Goal: Information Seeking & Learning: Learn about a topic

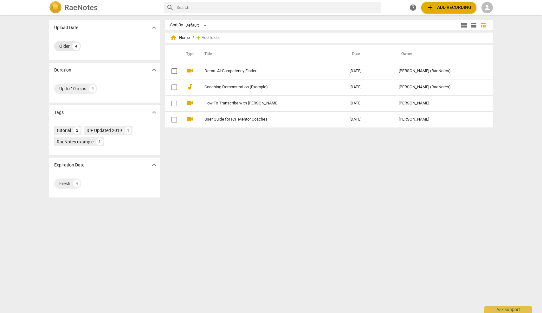
click at [70, 47] on div "Older 4" at bounding box center [67, 46] width 27 height 10
click at [487, 6] on span "person" at bounding box center [487, 8] width 8 height 8
click at [490, 17] on li "Login" at bounding box center [492, 15] width 23 height 15
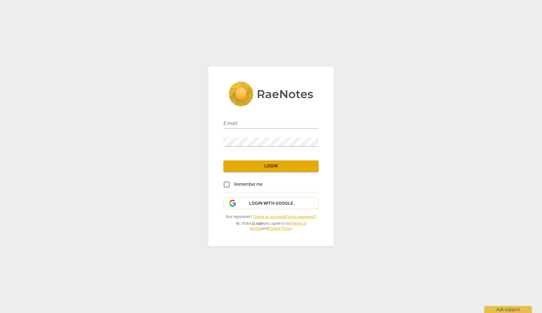
click at [262, 118] on div "E-mail" at bounding box center [270, 121] width 95 height 14
type input "[EMAIL_ADDRESS][DOMAIN_NAME]"
click at [268, 164] on span "Login" at bounding box center [270, 166] width 85 height 6
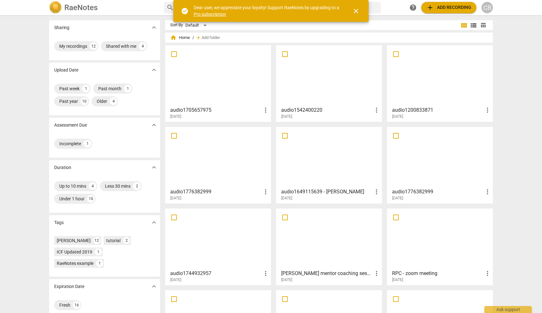
click at [219, 87] on div at bounding box center [217, 76] width 101 height 56
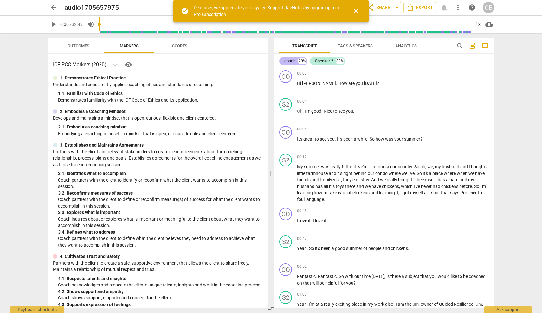
click at [290, 62] on div "coach" at bounding box center [289, 61] width 11 height 6
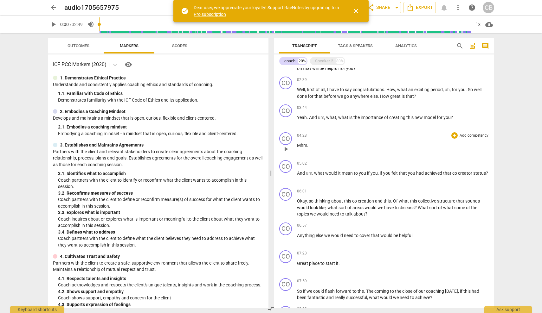
scroll to position [109, 0]
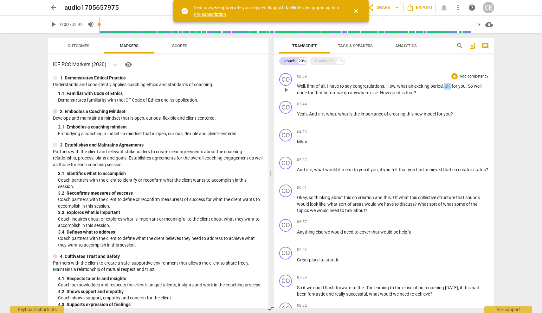
drag, startPoint x: 450, startPoint y: 86, endPoint x: 443, endPoint y: 86, distance: 7.0
click at [443, 86] on p "Well , first of all , I have to say congratulations . How , what an exciting pe…" at bounding box center [393, 89] width 192 height 13
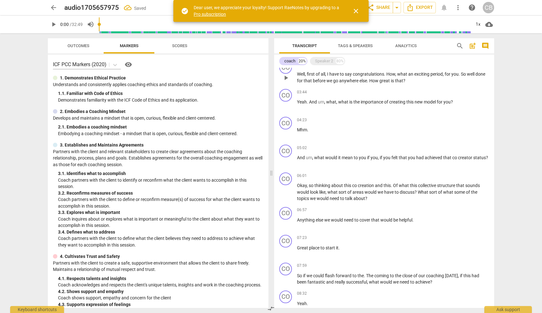
scroll to position [122, 0]
drag, startPoint x: 338, startPoint y: 101, endPoint x: 317, endPoint y: 101, distance: 20.6
click at [317, 101] on p "Yeah . And um , what , what is the importance of creating this new model for yo…" at bounding box center [393, 101] width 192 height 7
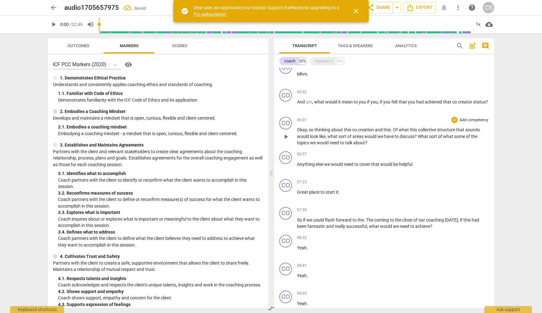
scroll to position [178, 0]
drag, startPoint x: 314, startPoint y: 101, endPoint x: 305, endPoint y: 101, distance: 8.6
click at [305, 101] on p "And um , what would it mean to you if you , if you felt that you had achieved t…" at bounding box center [393, 101] width 192 height 7
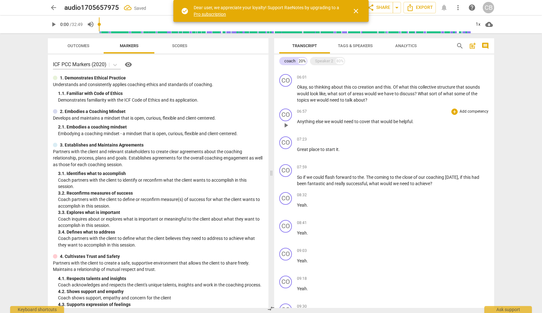
scroll to position [221, 0]
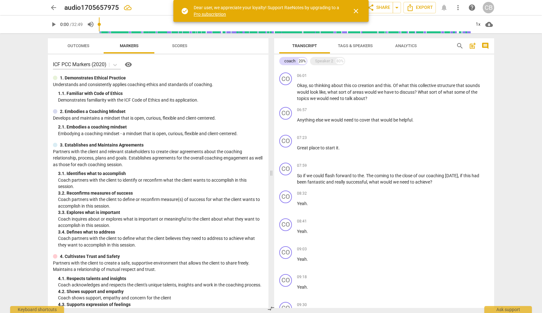
drag, startPoint x: 99, startPoint y: 24, endPoint x: 117, endPoint y: 25, distance: 17.7
click at [117, 25] on div at bounding box center [285, 25] width 372 height 18
click at [117, 25] on input "range" at bounding box center [285, 24] width 372 height 20
click at [157, 25] on input "range" at bounding box center [285, 24] width 372 height 20
click at [162, 26] on input "range" at bounding box center [285, 24] width 372 height 20
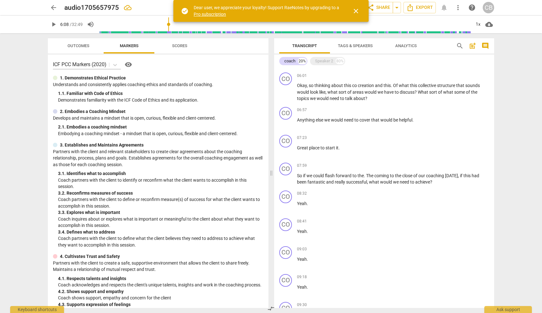
click at [169, 26] on input "range" at bounding box center [285, 24] width 372 height 20
click at [56, 24] on span "play_arrow" at bounding box center [54, 25] width 8 height 8
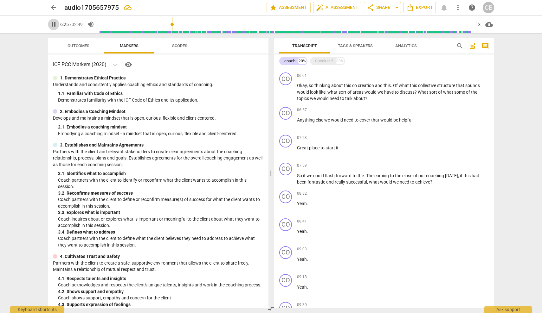
click at [54, 22] on span "pause" at bounding box center [54, 25] width 8 height 8
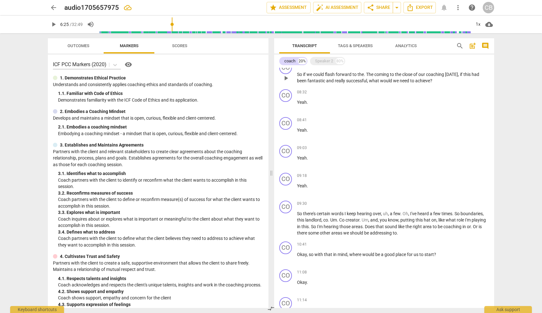
scroll to position [323, 0]
click at [288, 77] on span "play_arrow" at bounding box center [286, 77] width 8 height 8
drag, startPoint x: 373, startPoint y: 73, endPoint x: 364, endPoint y: 72, distance: 9.2
click at [364, 72] on p "So if we could flash forward to the . The coming to the close of our coaching […" at bounding box center [393, 76] width 192 height 13
type input "492"
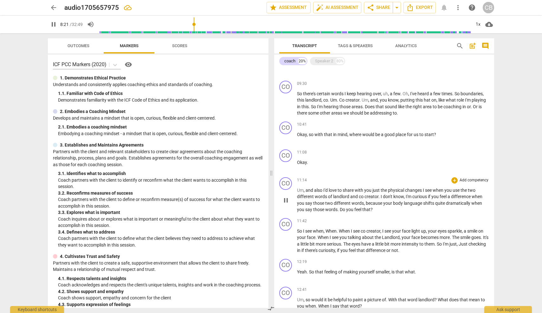
scroll to position [440, 0]
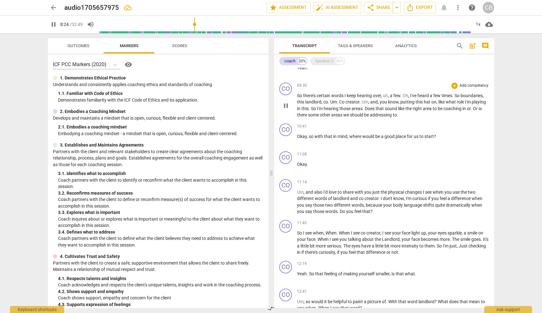
click at [285, 104] on span "pause" at bounding box center [286, 106] width 8 height 8
click at [286, 105] on span "play_arrow" at bounding box center [286, 106] width 8 height 8
drag, startPoint x: 389, startPoint y: 95, endPoint x: 384, endPoint y: 95, distance: 5.7
click at [384, 95] on p "So there's certain words I keep hearing over , uh , a few . Oh , I've heard a f…" at bounding box center [393, 105] width 192 height 26
type input "581"
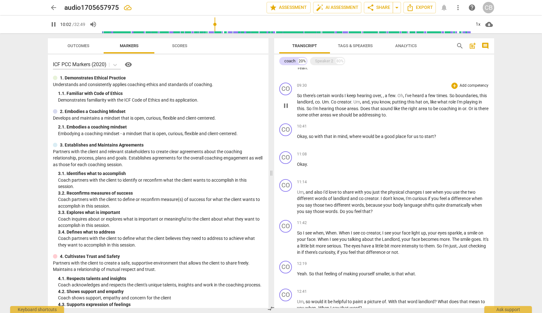
click at [400, 112] on p "So there's certain words I keep hearing over , , a few . Oh , I've heard a few …" at bounding box center [393, 105] width 192 height 26
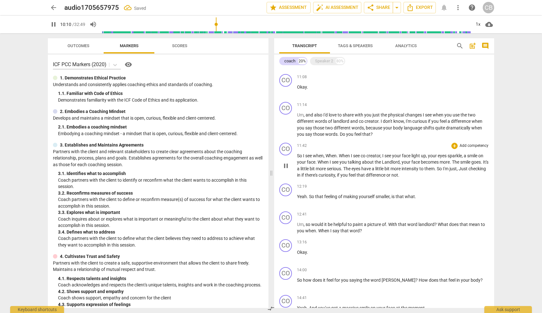
scroll to position [518, 0]
click at [287, 122] on span "pause" at bounding box center [286, 125] width 8 height 8
click at [287, 162] on span "play_arrow" at bounding box center [286, 166] width 8 height 8
drag, startPoint x: 349, startPoint y: 153, endPoint x: 324, endPoint y: 153, distance: 24.7
click at [324, 153] on p "So I see when , When . When I see co creator , I see your face light up , your …" at bounding box center [393, 165] width 192 height 26
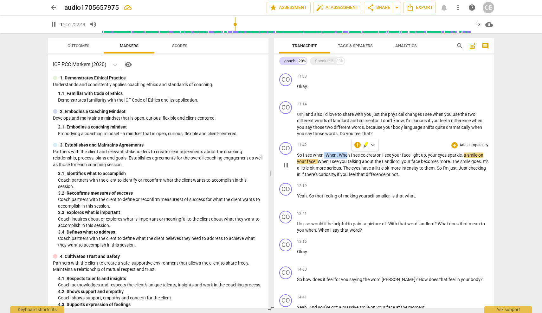
type input "712"
click at [476, 166] on span "if" at bounding box center [473, 168] width 3 height 5
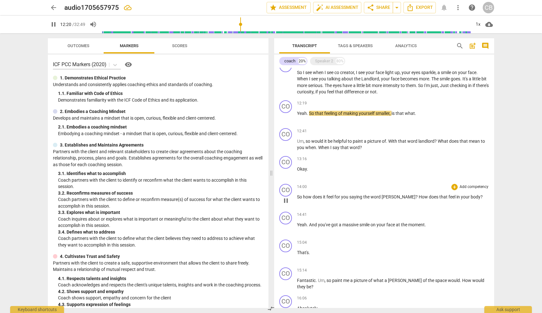
scroll to position [603, 0]
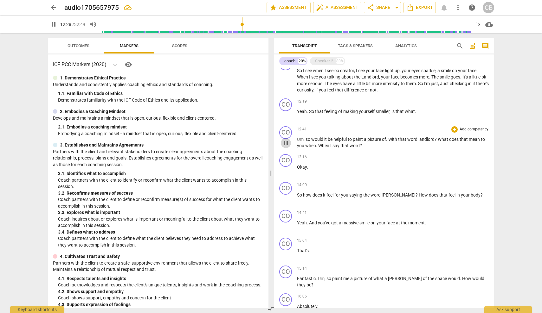
click at [284, 140] on span "pause" at bounding box center [286, 143] width 8 height 8
click at [284, 140] on span "play_arrow" at bounding box center [286, 143] width 8 height 8
click at [393, 137] on span "With" at bounding box center [393, 139] width 10 height 5
type input "773"
drag, startPoint x: 329, startPoint y: 143, endPoint x: 316, endPoint y: 143, distance: 13.3
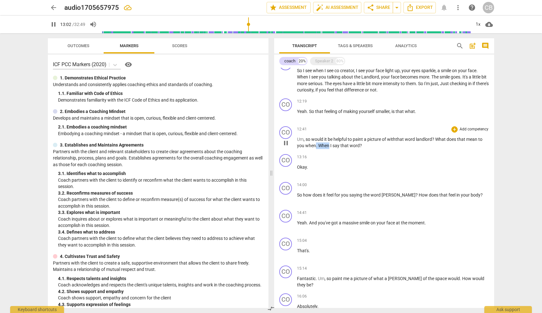
click at [316, 143] on p "Um , so would it be helpful to paint a picture of w ith that word landlord ? Wh…" at bounding box center [393, 142] width 192 height 13
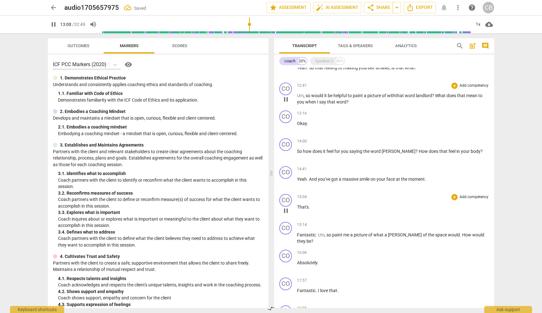
scroll to position [648, 0]
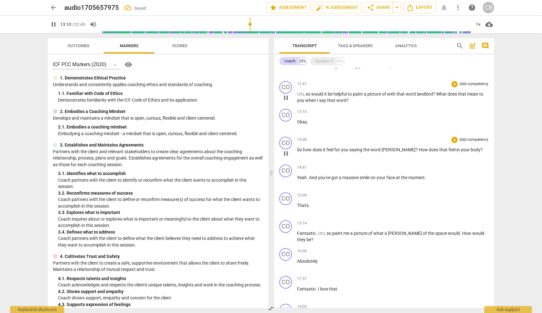
click at [394, 147] on span "[PERSON_NAME]" at bounding box center [398, 149] width 34 height 5
type input "792"
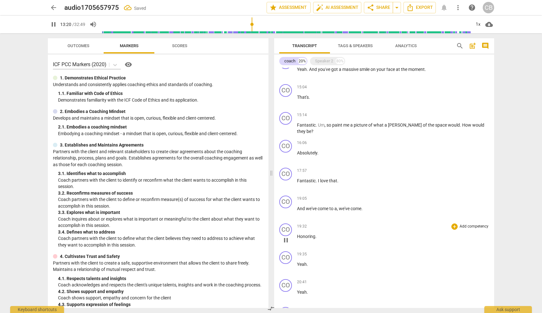
scroll to position [759, 0]
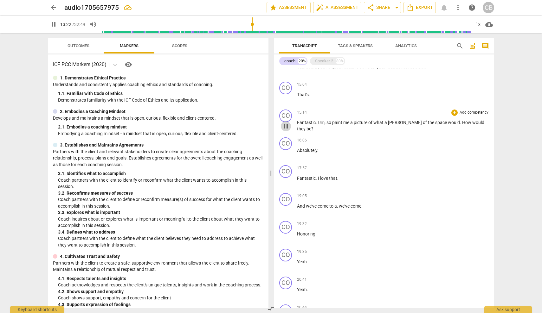
click at [286, 123] on span "pause" at bounding box center [286, 127] width 8 height 8
click at [286, 123] on span "play_arrow" at bounding box center [286, 127] width 8 height 8
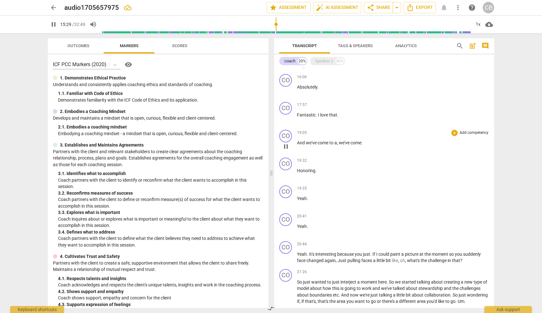
scroll to position [829, 0]
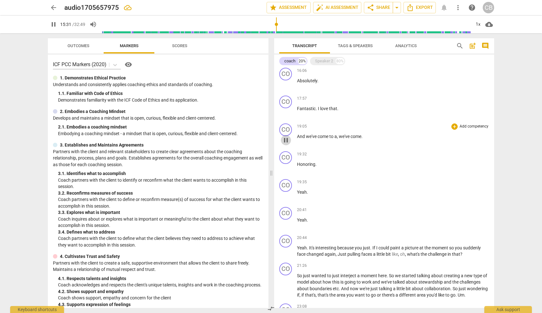
click at [284, 137] on span "pause" at bounding box center [286, 141] width 8 height 8
click at [284, 137] on span "play_arrow" at bounding box center [286, 141] width 8 height 8
click at [284, 127] on div "CO" at bounding box center [285, 130] width 13 height 13
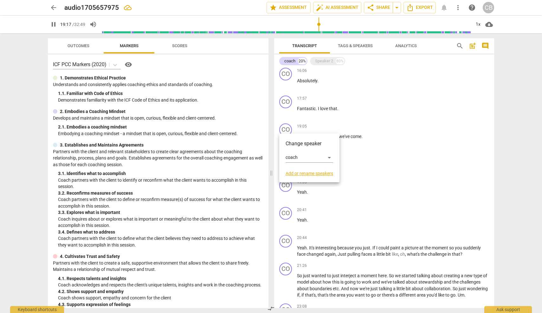
click at [295, 143] on h3 "Change speaker" at bounding box center [309, 144] width 48 height 8
click at [329, 158] on div "coach" at bounding box center [309, 158] width 48 height 10
click at [323, 168] on li "Speaker 2" at bounding box center [309, 170] width 48 height 12
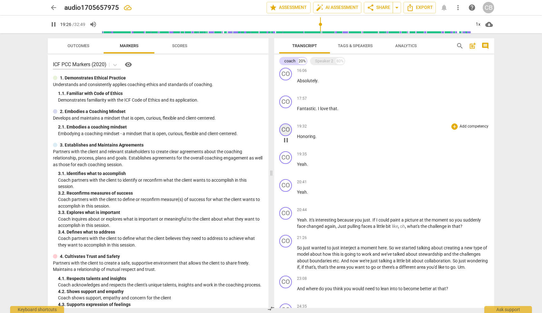
click at [286, 128] on div "CO" at bounding box center [285, 130] width 13 height 13
click at [335, 124] on div at bounding box center [271, 156] width 542 height 313
click at [286, 138] on span "pause" at bounding box center [286, 141] width 8 height 8
click at [286, 138] on span "play_arrow" at bounding box center [286, 141] width 8 height 8
click at [285, 127] on div "CO" at bounding box center [285, 130] width 13 height 13
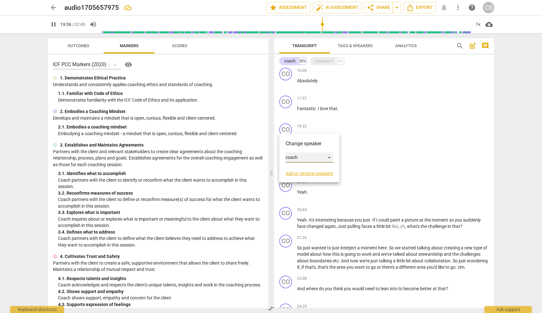
click at [328, 156] on div "coach" at bounding box center [309, 158] width 48 height 10
click at [321, 171] on li "Speaker 2" at bounding box center [309, 170] width 48 height 12
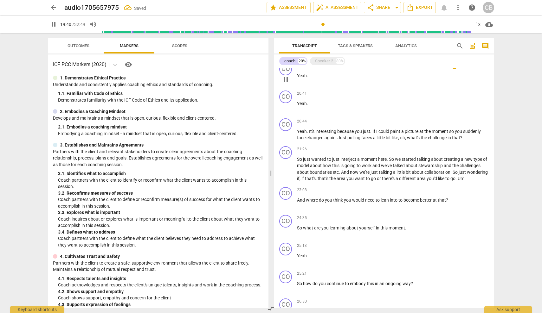
scroll to position [892, 0]
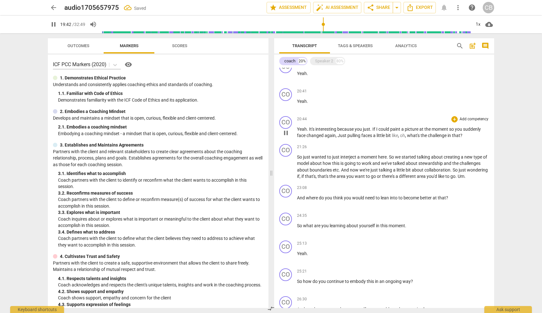
click at [288, 130] on span "pause" at bounding box center [286, 133] width 8 height 8
click at [288, 130] on span "play_arrow" at bounding box center [286, 133] width 8 height 8
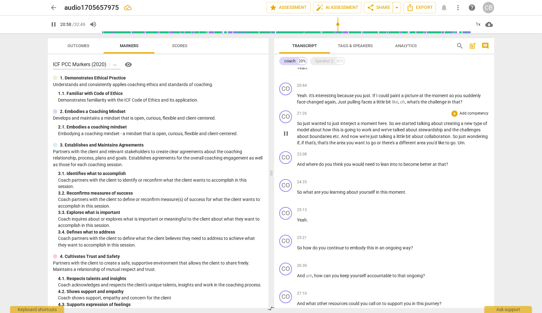
scroll to position [926, 0]
click at [285, 133] on span "pause" at bounding box center [286, 133] width 8 height 8
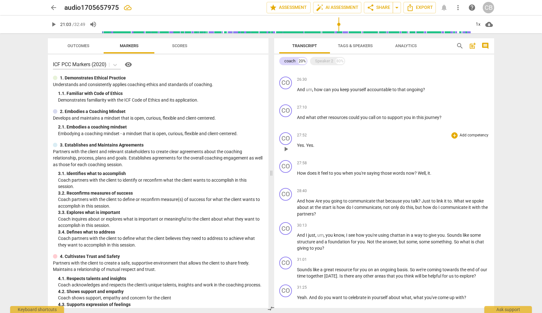
scroll to position [1118, 0]
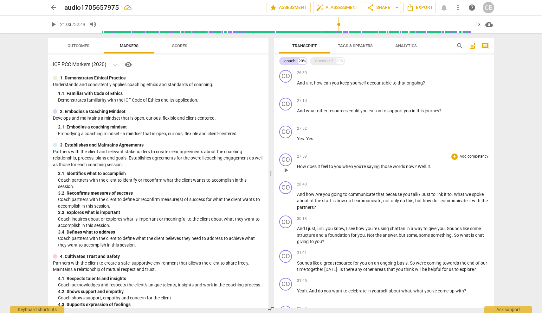
click at [287, 173] on span "play_arrow" at bounding box center [286, 171] width 8 height 8
click at [429, 169] on span "it" at bounding box center [428, 166] width 3 height 5
drag, startPoint x: 419, startPoint y: 170, endPoint x: 434, endPoint y: 168, distance: 15.3
click at [434, 168] on p "How does it feel to you when you're saying those words now ? Well , it ." at bounding box center [393, 166] width 192 height 7
click at [452, 161] on span "keyboard_arrow_down" at bounding box center [453, 162] width 8 height 8
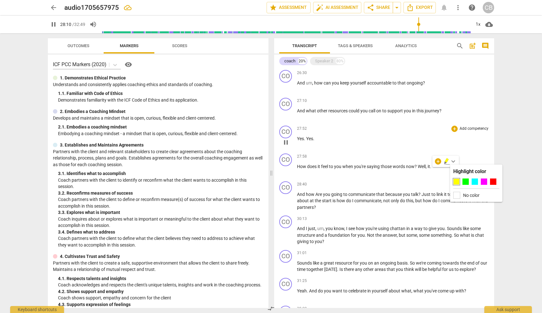
click at [424, 151] on div "CO play_arrow pause 27:52 + Add competency keyboard_arrow_right Yes . Yes ." at bounding box center [384, 137] width 220 height 28
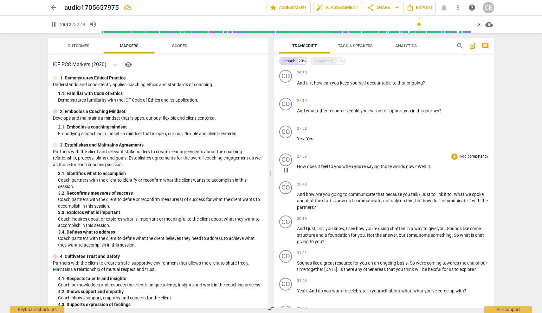
click at [431, 169] on span "." at bounding box center [430, 166] width 1 height 5
type input "1695"
click at [283, 204] on span "pause" at bounding box center [286, 202] width 8 height 8
click at [290, 204] on span "play_arrow" at bounding box center [286, 202] width 8 height 8
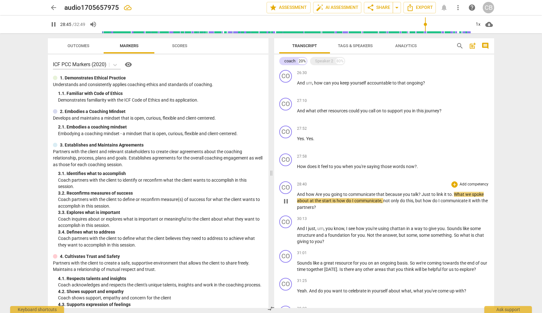
click at [318, 197] on span "Are" at bounding box center [319, 194] width 8 height 5
type input "1727"
click at [288, 237] on span "pause" at bounding box center [286, 236] width 8 height 8
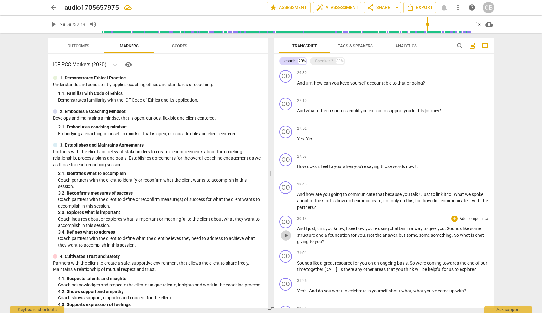
click at [286, 236] on span "play_arrow" at bounding box center [286, 236] width 8 height 8
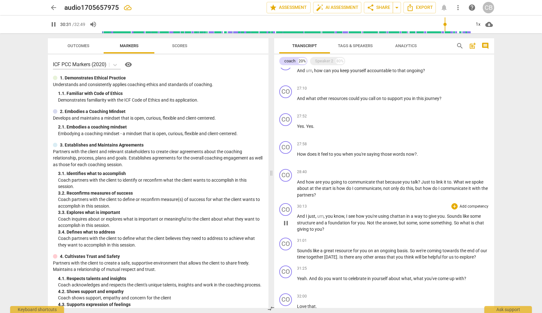
scroll to position [1130, 0]
click at [404, 219] on span "chattan" at bounding box center [398, 216] width 16 height 5
type input "1835"
click at [392, 219] on span "chat" at bounding box center [395, 216] width 10 height 5
click at [399, 219] on span "hat" at bounding box center [396, 216] width 8 height 5
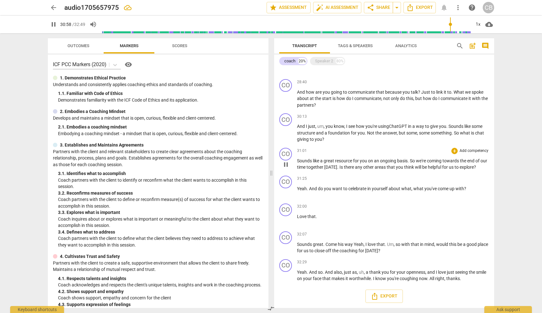
scroll to position [1223, 0]
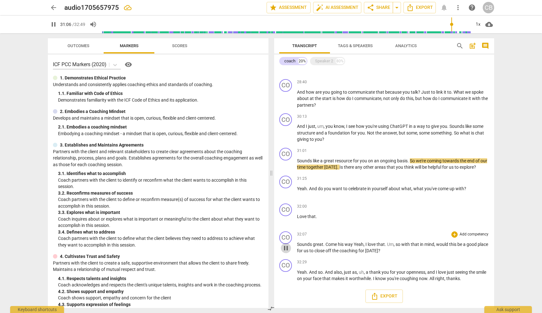
click at [287, 249] on span "pause" at bounding box center [286, 249] width 8 height 8
click at [287, 249] on span "play_arrow" at bounding box center [286, 249] width 8 height 8
drag, startPoint x: 344, startPoint y: 243, endPoint x: 329, endPoint y: 244, distance: 15.2
click at [329, 244] on p "Sounds great . Come his way Yeah , I love that . Um , so with that in mind , wo…" at bounding box center [393, 247] width 192 height 13
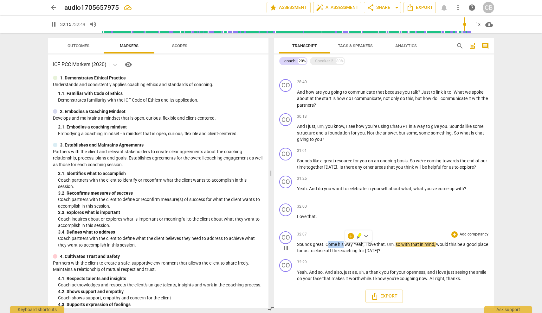
type input "1936"
drag, startPoint x: 358, startPoint y: 245, endPoint x: 347, endPoint y: 244, distance: 10.8
click at [347, 244] on p "Sounds great . [PERSON_NAME]'s way way Yeah , I love that . Um , so with that i…" at bounding box center [393, 247] width 192 height 13
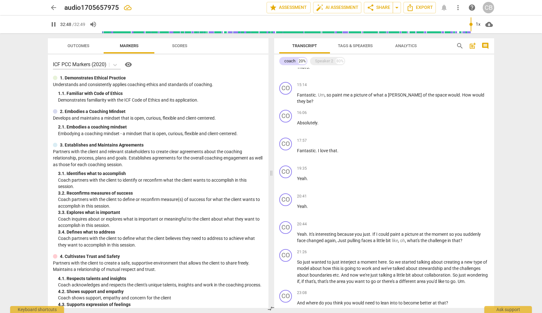
scroll to position [729, 0]
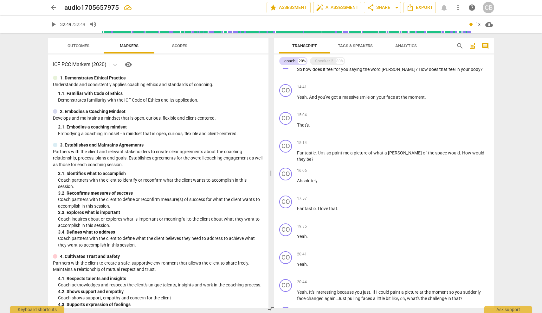
type input "1969"
